Goal: Task Accomplishment & Management: Manage account settings

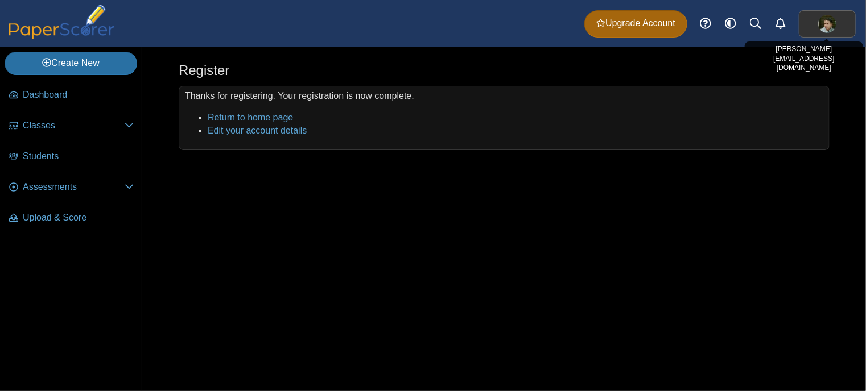
click at [829, 22] on img at bounding box center [827, 24] width 18 height 18
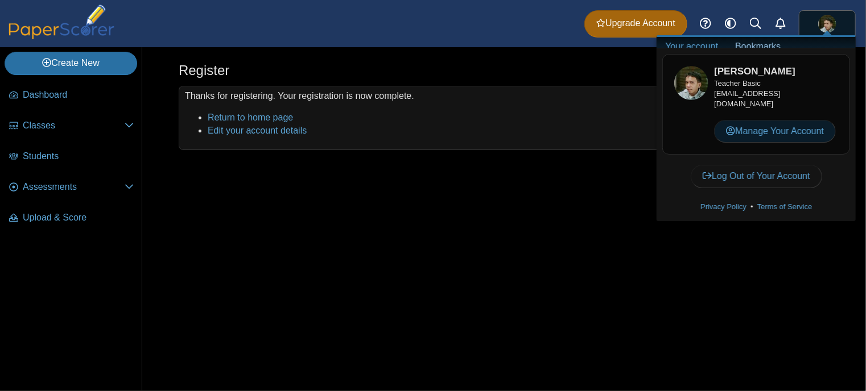
click at [766, 131] on link "Manage Your Account" at bounding box center [775, 131] width 122 height 23
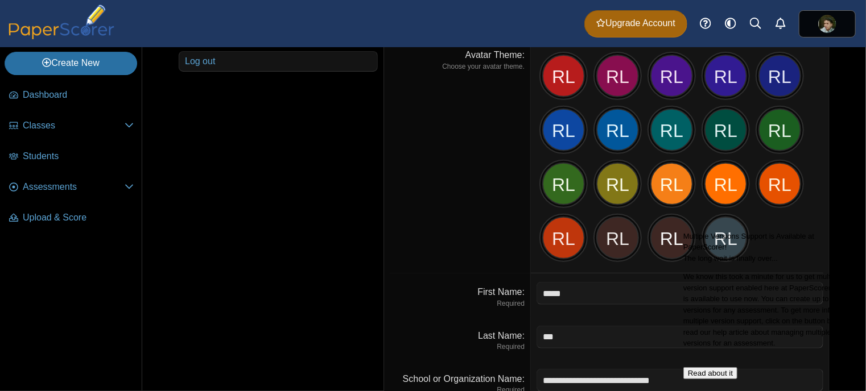
scroll to position [242, 0]
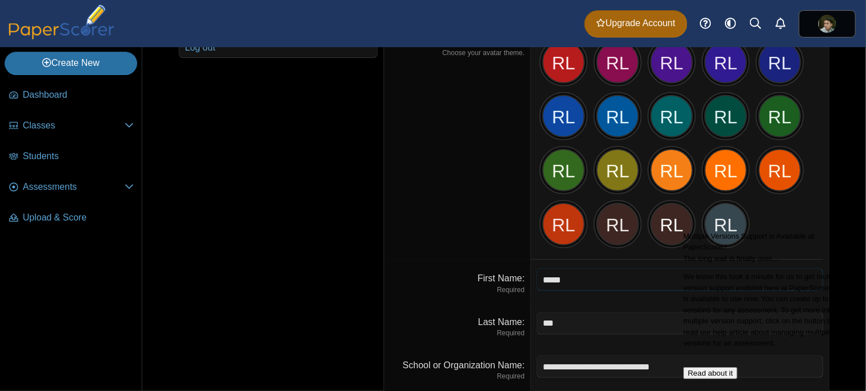
click at [552, 276] on input "*****" at bounding box center [679, 280] width 287 height 23
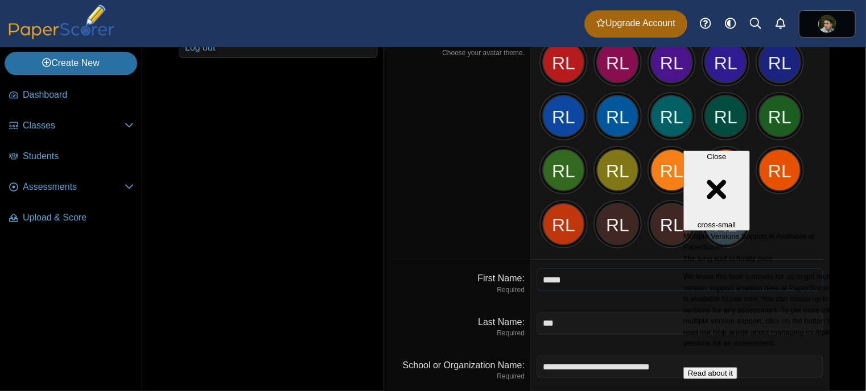
type input "*****"
type input "***"
click at [396, 278] on div "First Name Required" at bounding box center [457, 284] width 135 height 22
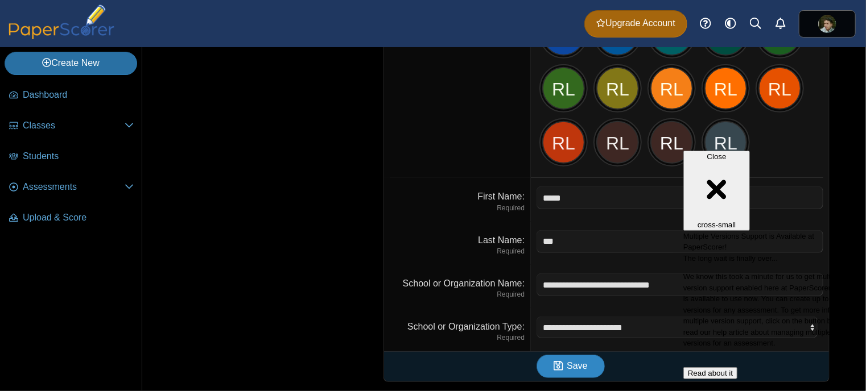
click at [564, 373] on button "Save" at bounding box center [570, 366] width 68 height 23
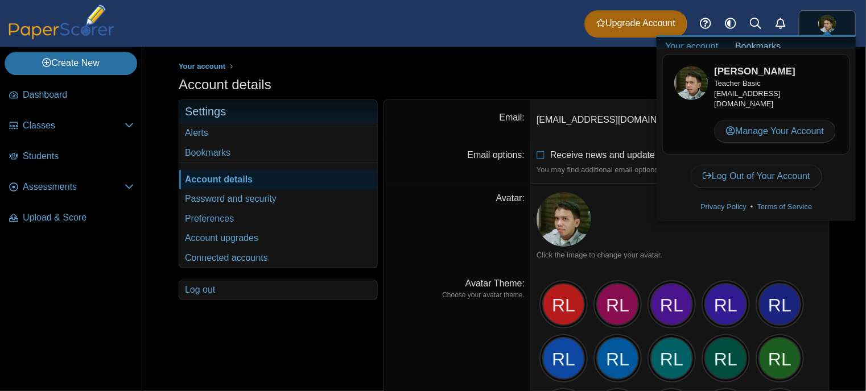
click at [496, 87] on div "Account details" at bounding box center [504, 86] width 651 height 22
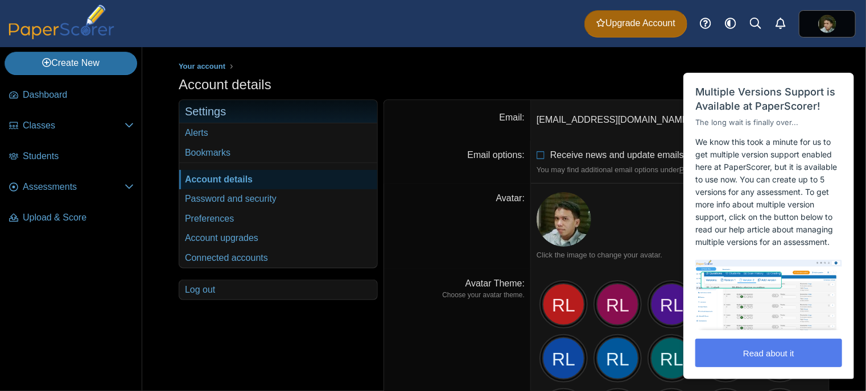
click at [841, 44] on html "Close cross-small Multiple Versions Support is Available at PaperScorer! The lo…" at bounding box center [768, 44] width 183 height 0
click at [740, 22] on link "Style variation" at bounding box center [730, 23] width 25 height 25
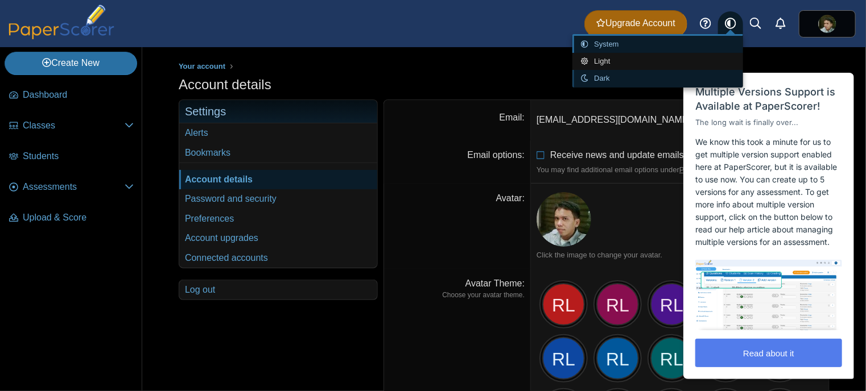
click at [592, 77] on icon at bounding box center [587, 78] width 13 height 7
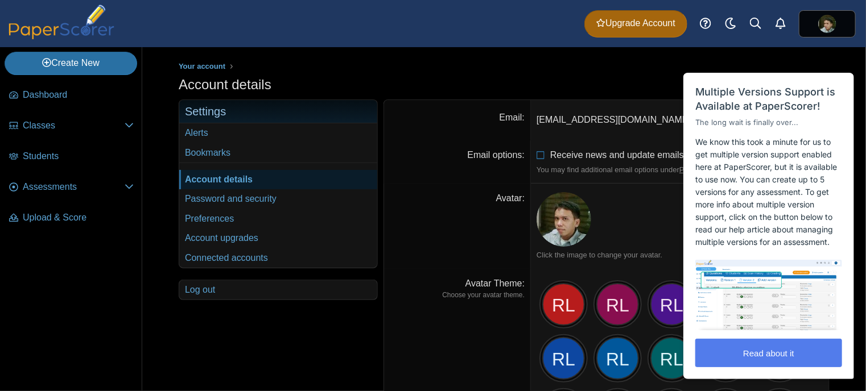
click at [156, 168] on div "Your account Account details Settings ." at bounding box center [504, 219] width 724 height 344
click at [198, 233] on link "Account upgrades" at bounding box center [278, 238] width 198 height 19
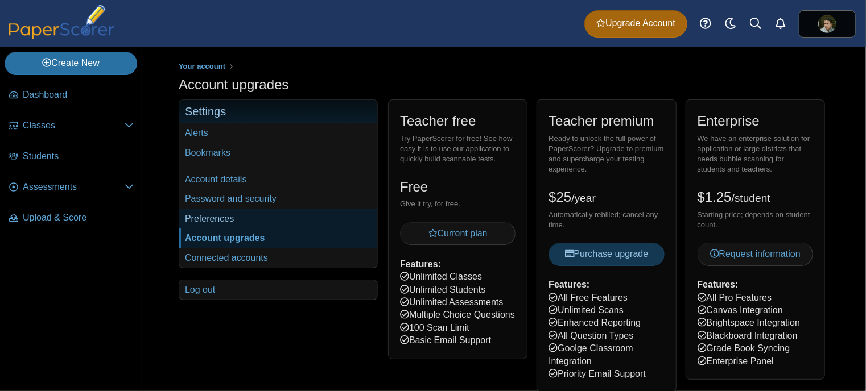
click at [209, 220] on link "Preferences" at bounding box center [278, 218] width 198 height 19
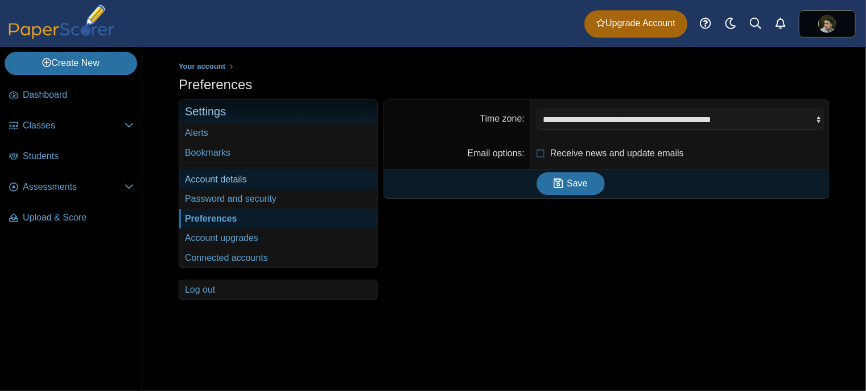
click at [207, 175] on link "Account details" at bounding box center [278, 179] width 198 height 19
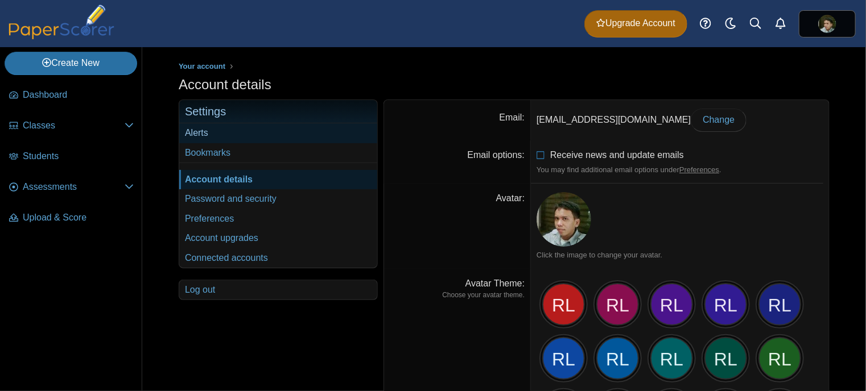
click at [193, 129] on link "Alerts" at bounding box center [278, 132] width 198 height 19
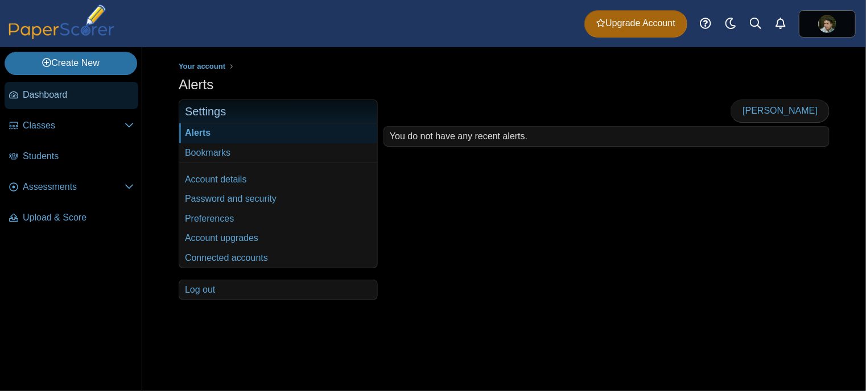
click at [53, 102] on link "Dashboard" at bounding box center [72, 95] width 134 height 27
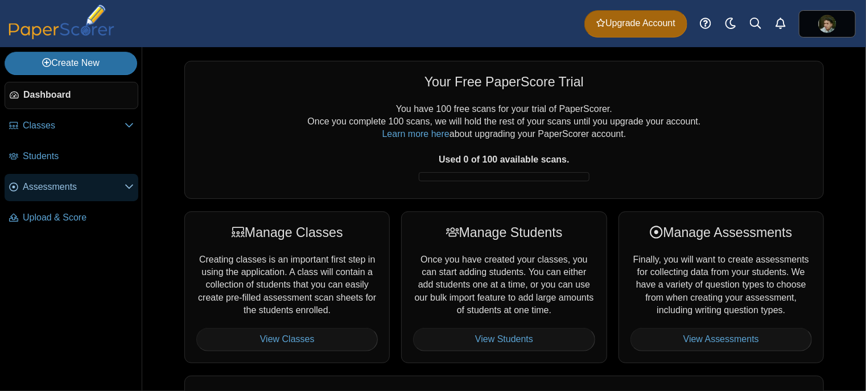
click at [130, 185] on icon at bounding box center [129, 186] width 9 height 9
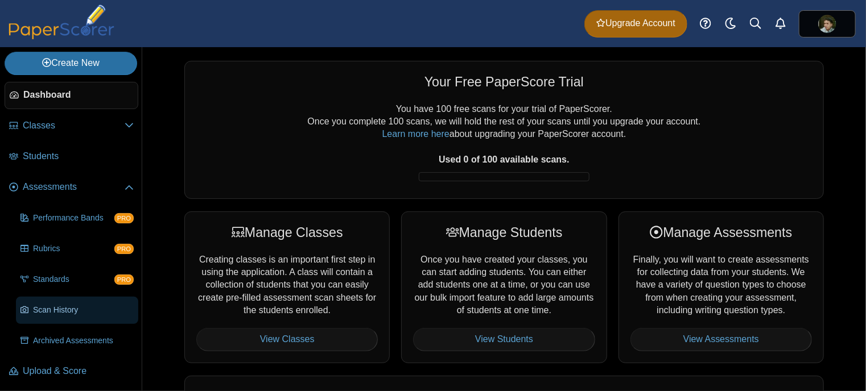
scroll to position [1, 0]
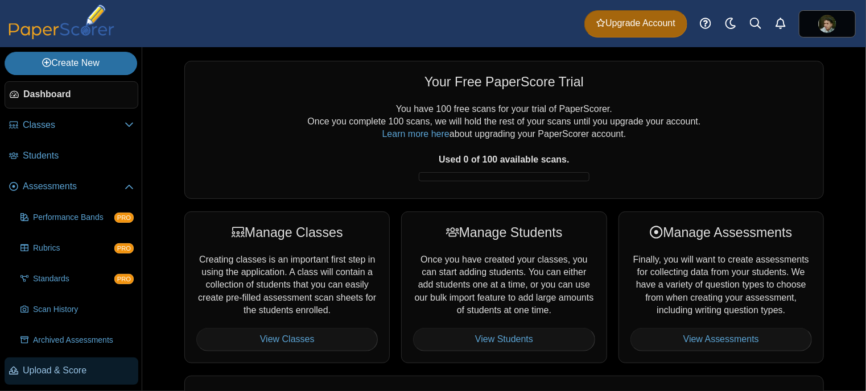
click at [63, 371] on span "Upload & Score" at bounding box center [78, 371] width 111 height 13
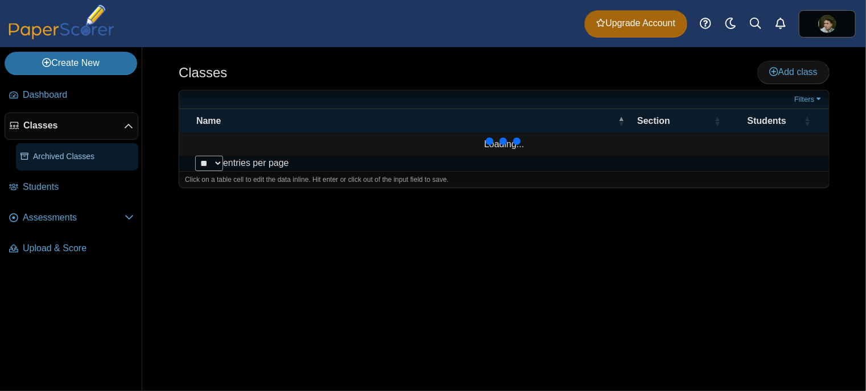
click at [73, 156] on span "Archived Classes" at bounding box center [83, 156] width 101 height 11
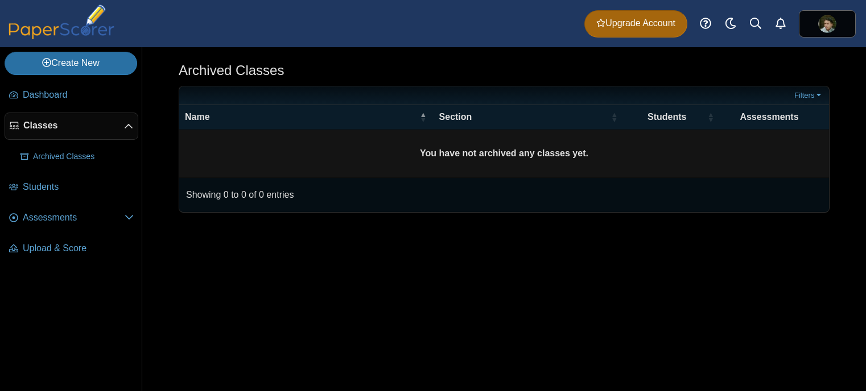
click at [82, 129] on span "Classes" at bounding box center [73, 125] width 101 height 13
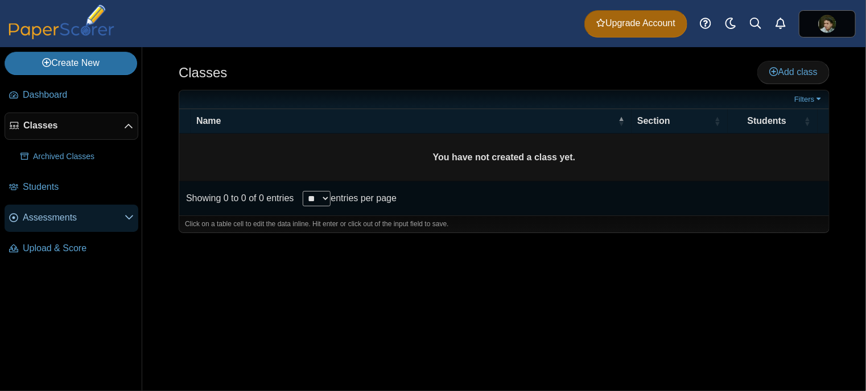
click at [128, 212] on span at bounding box center [129, 218] width 9 height 13
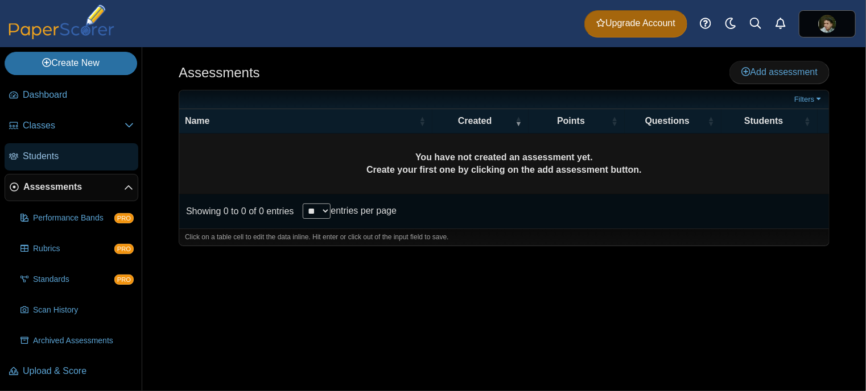
click at [88, 158] on span "Students" at bounding box center [78, 156] width 111 height 13
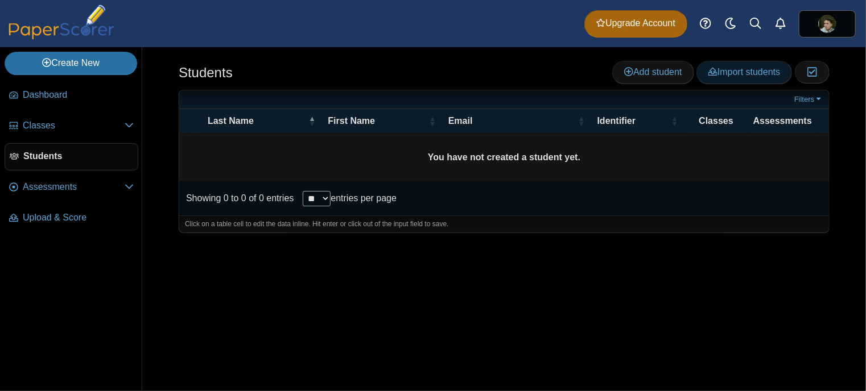
click at [737, 67] on span "Import students" at bounding box center [744, 72] width 72 height 10
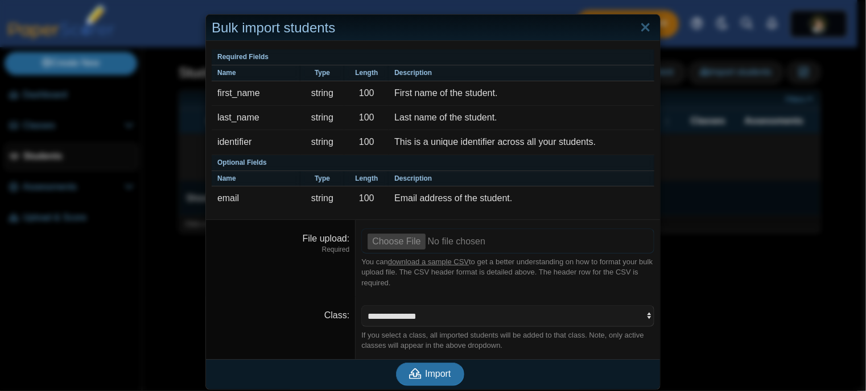
scroll to position [4, 0]
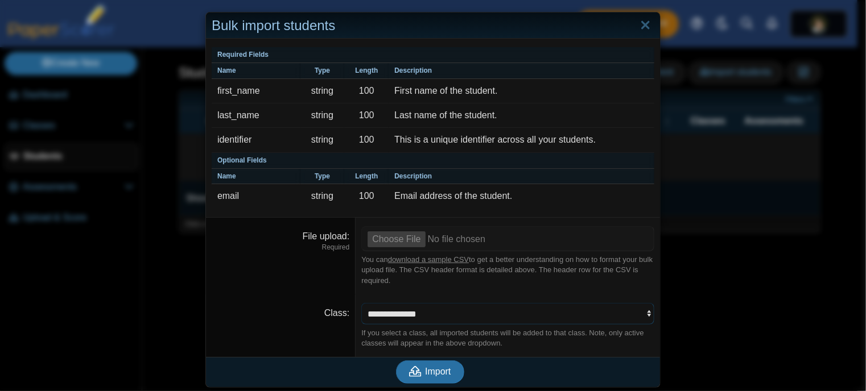
click at [426, 306] on select "**********" at bounding box center [507, 314] width 293 height 22
click at [325, 295] on dt "Class" at bounding box center [281, 326] width 150 height 63
click at [642, 28] on link "Close" at bounding box center [646, 25] width 18 height 19
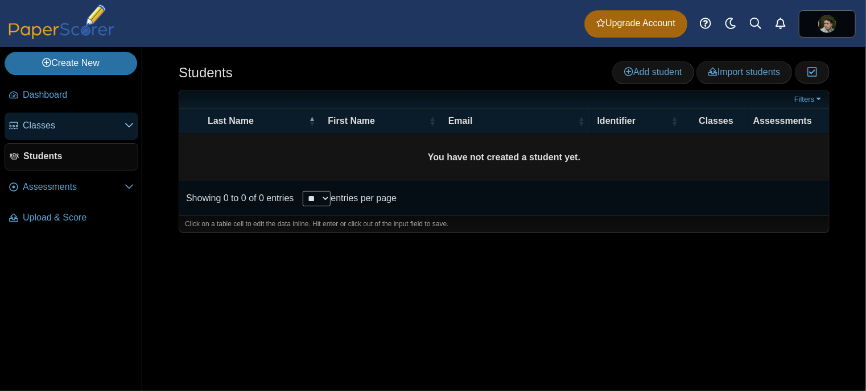
click at [83, 134] on link "Classes" at bounding box center [72, 126] width 134 height 27
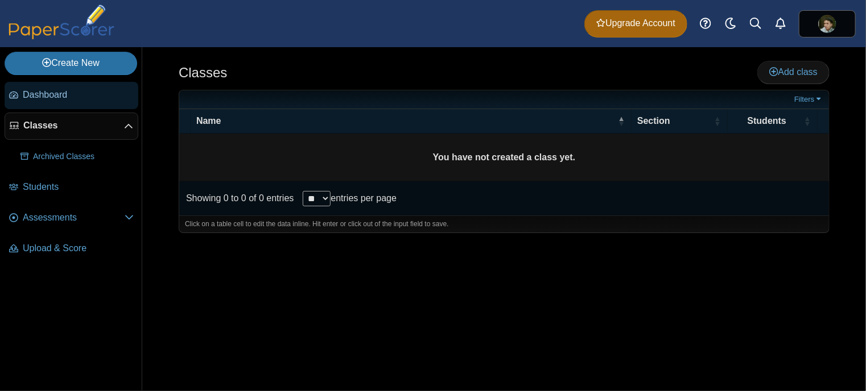
click at [82, 96] on span "Dashboard" at bounding box center [78, 95] width 111 height 13
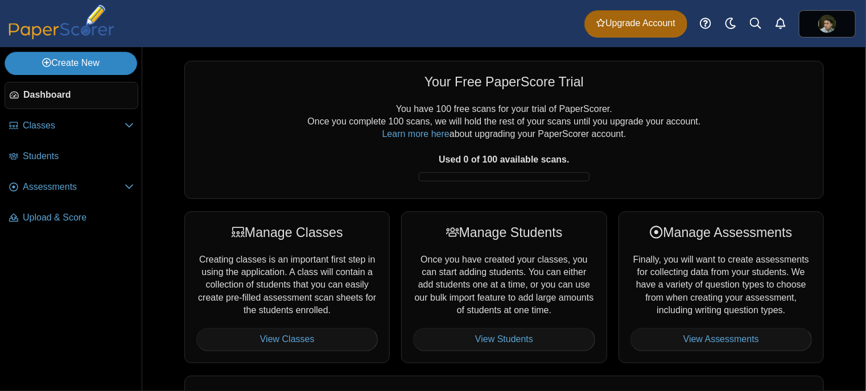
click at [77, 65] on link "Create New" at bounding box center [71, 63] width 133 height 23
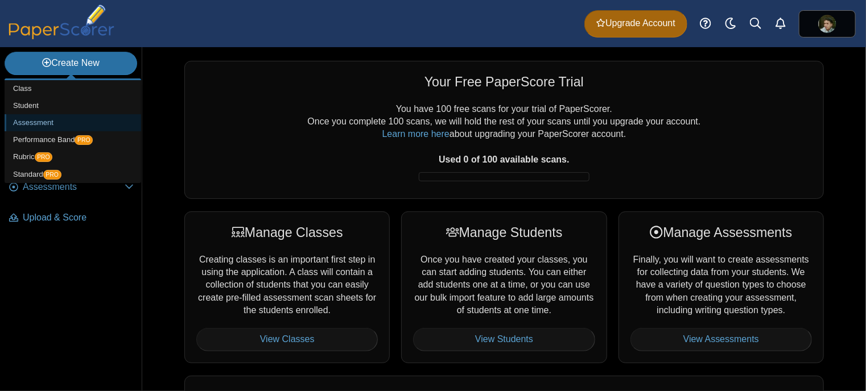
click at [55, 125] on link "Assessment" at bounding box center [73, 122] width 137 height 17
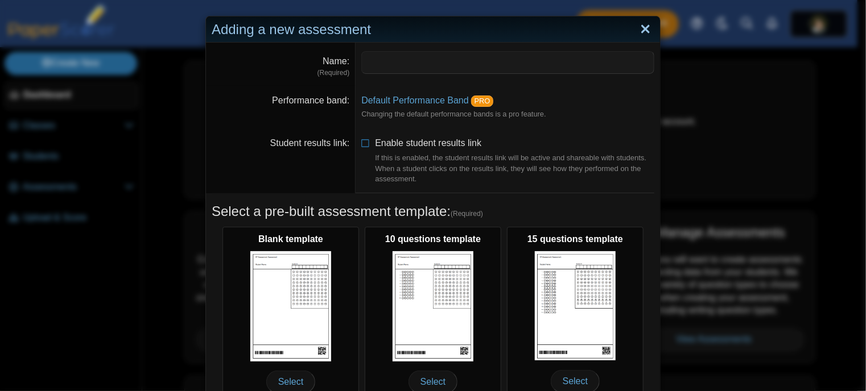
click at [645, 28] on link "Close" at bounding box center [646, 29] width 18 height 19
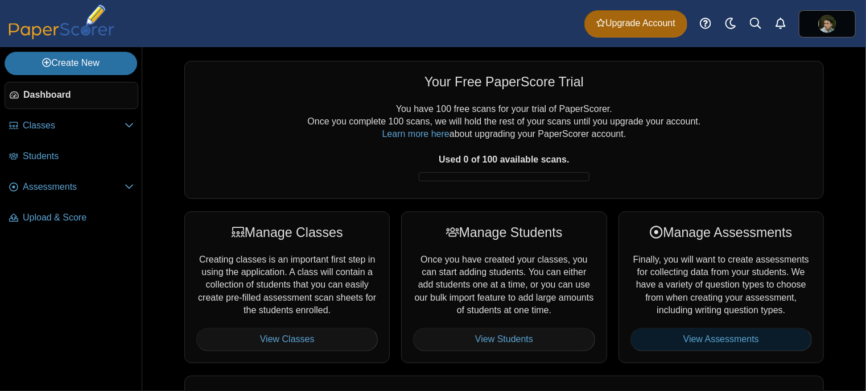
click at [700, 330] on link "View Assessments" at bounding box center [720, 339] width 181 height 23
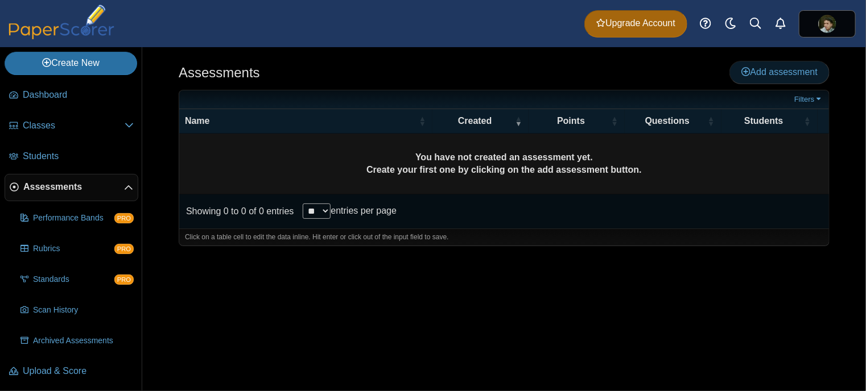
click at [760, 75] on span "Add assessment" at bounding box center [779, 72] width 76 height 10
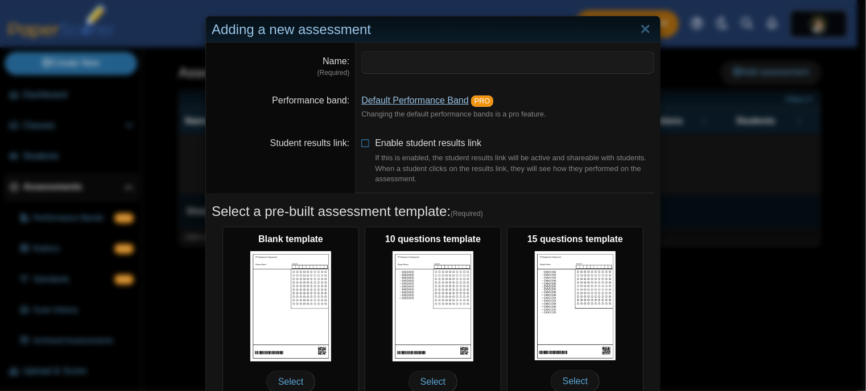
click at [432, 102] on link "Default Performance Band" at bounding box center [415, 101] width 108 height 10
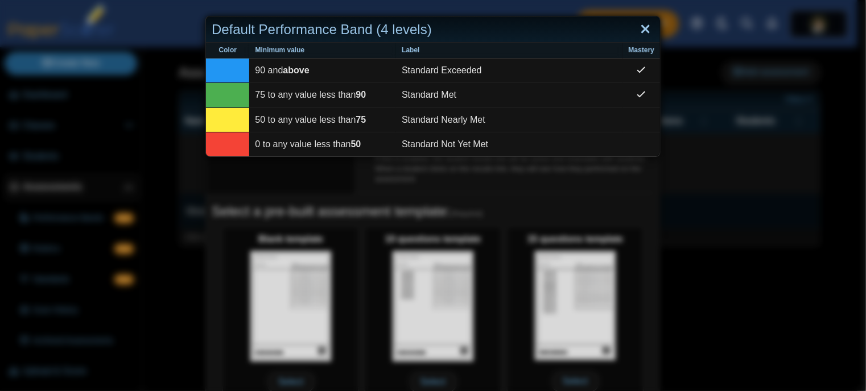
click at [639, 28] on link "Close" at bounding box center [646, 29] width 18 height 19
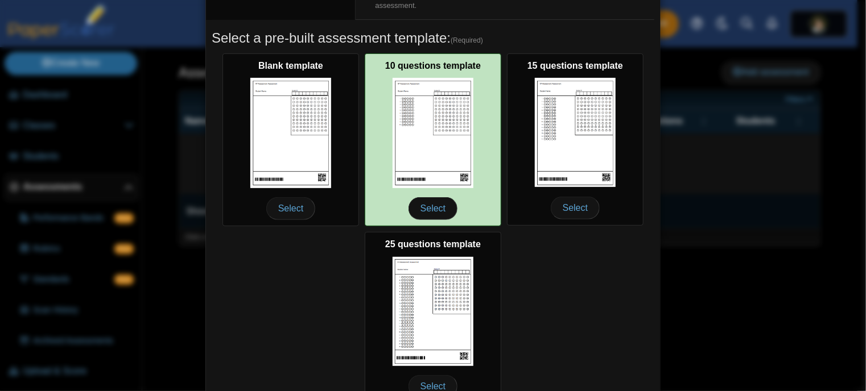
scroll to position [173, 0]
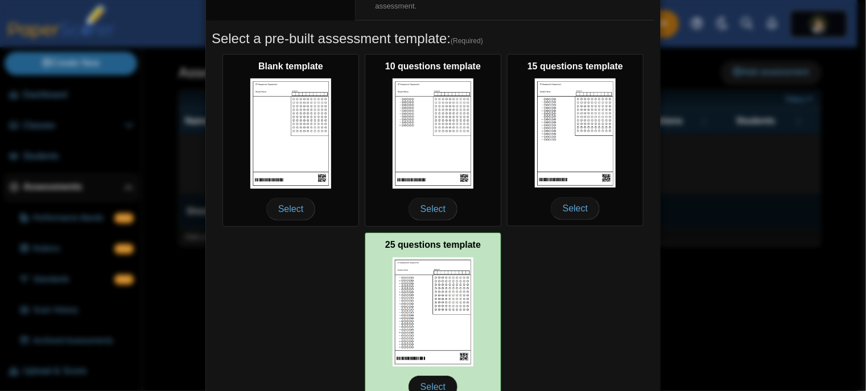
click at [446, 307] on img at bounding box center [433, 312] width 81 height 109
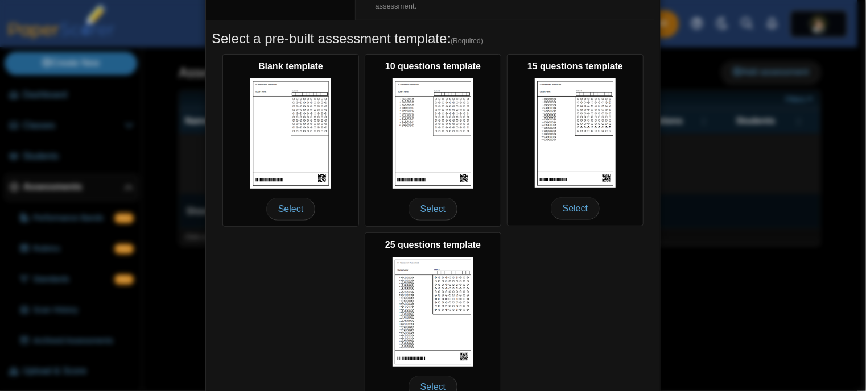
scroll to position [231, 0]
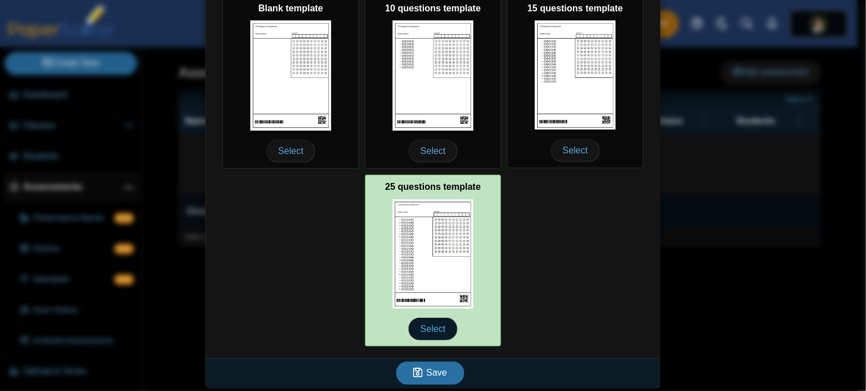
click at [430, 327] on span "Select" at bounding box center [432, 329] width 49 height 23
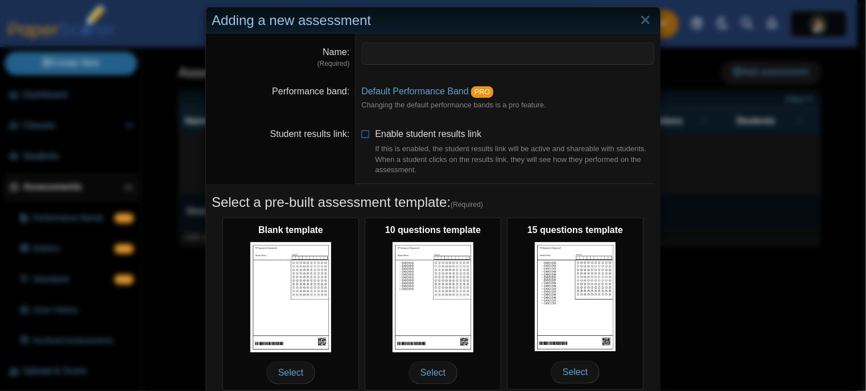
scroll to position [0, 0]
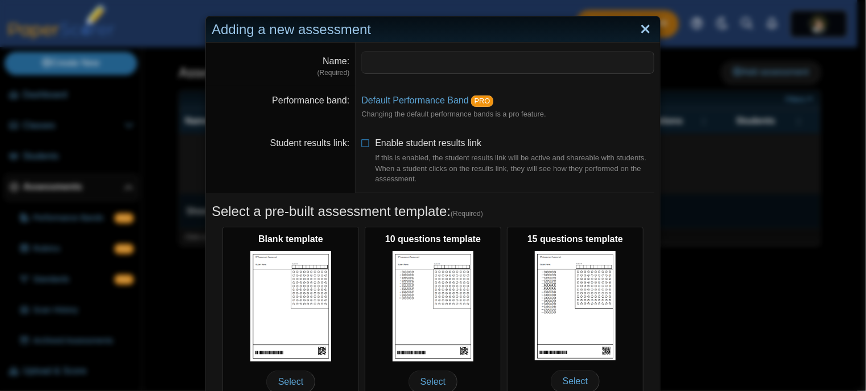
click at [639, 32] on link "Close" at bounding box center [646, 29] width 18 height 19
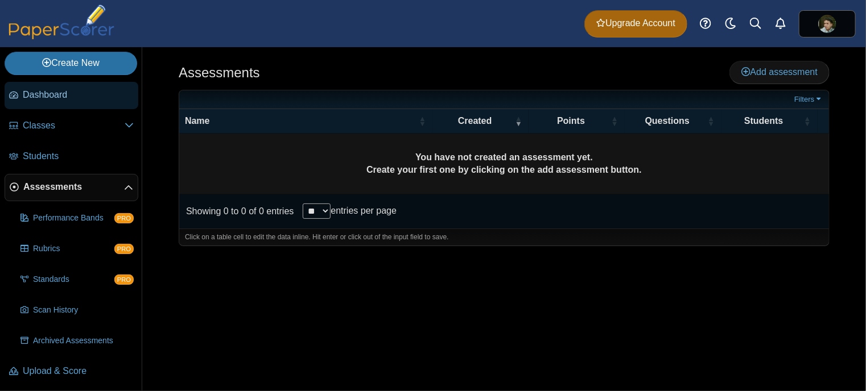
click at [46, 98] on span "Dashboard" at bounding box center [78, 95] width 111 height 13
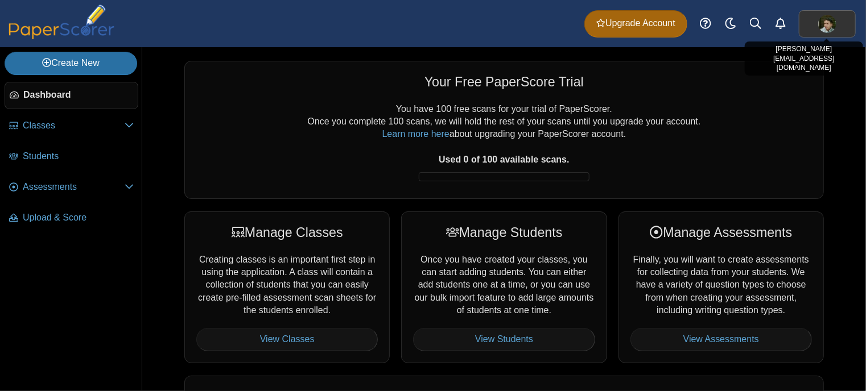
click at [829, 23] on img at bounding box center [827, 24] width 18 height 18
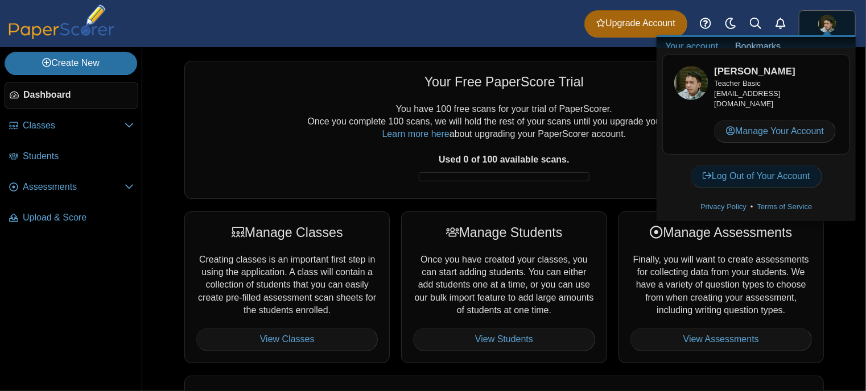
click at [736, 178] on link "Log Out of Your Account" at bounding box center [756, 176] width 131 height 23
